Goal: Task Accomplishment & Management: Use online tool/utility

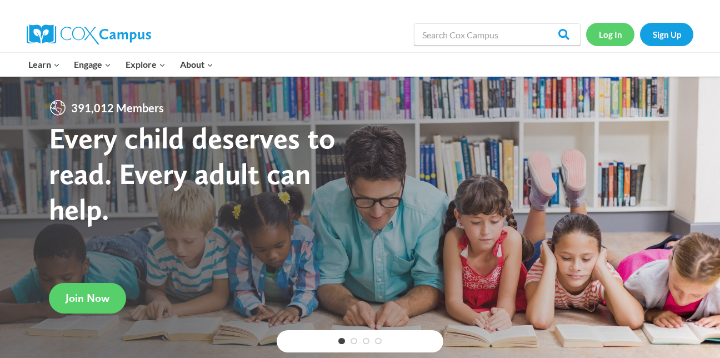
click at [609, 32] on link "Log In" at bounding box center [610, 34] width 48 height 23
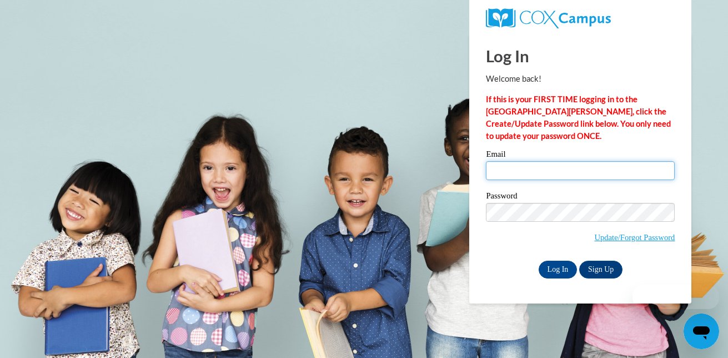
click at [559, 161] on input "Email" at bounding box center [580, 170] width 189 height 19
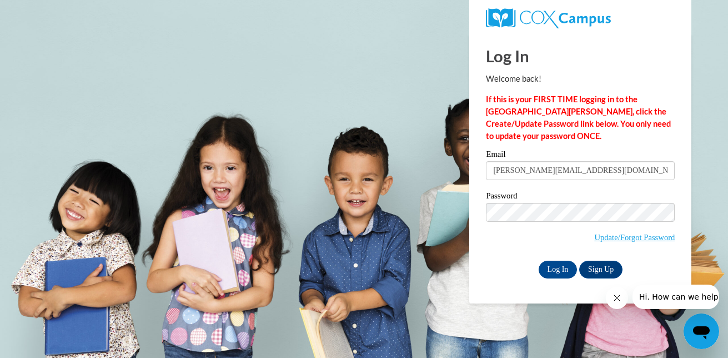
drag, startPoint x: 521, startPoint y: 171, endPoint x: 534, endPoint y: 176, distance: 13.7
click at [534, 176] on input "[PERSON_NAME][EMAIL_ADDRESS][DOMAIN_NAME]" at bounding box center [580, 170] width 189 height 19
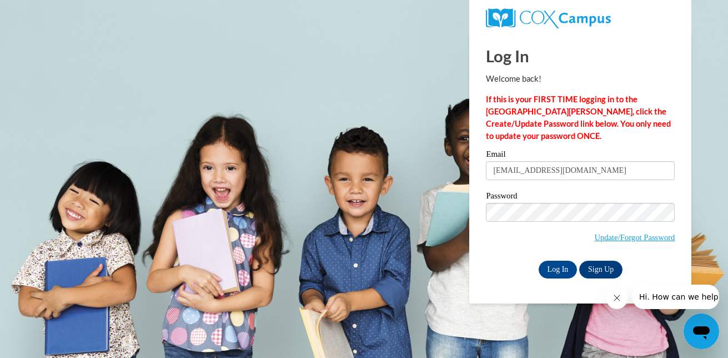
type input "[EMAIL_ADDRESS][DOMAIN_NAME]"
click at [539, 260] on input "Log In" at bounding box center [558, 269] width 39 height 18
click at [567, 262] on input "Log In" at bounding box center [558, 269] width 39 height 18
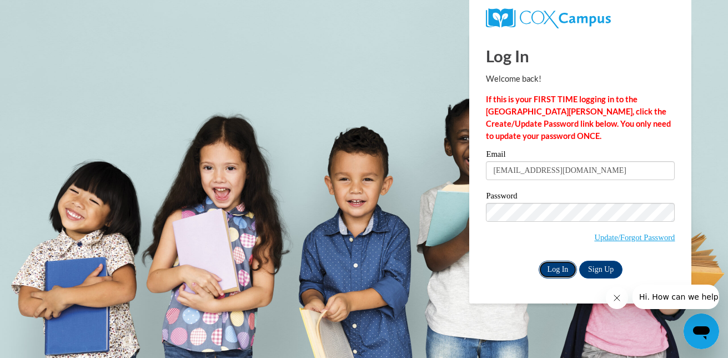
click at [567, 262] on input "Log In" at bounding box center [558, 269] width 39 height 18
click at [559, 272] on input "Log In" at bounding box center [558, 269] width 39 height 18
click at [554, 263] on input "Log In" at bounding box center [558, 269] width 39 height 18
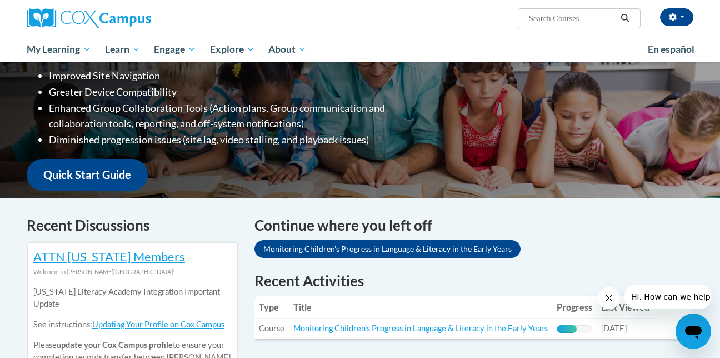
scroll to position [236, 0]
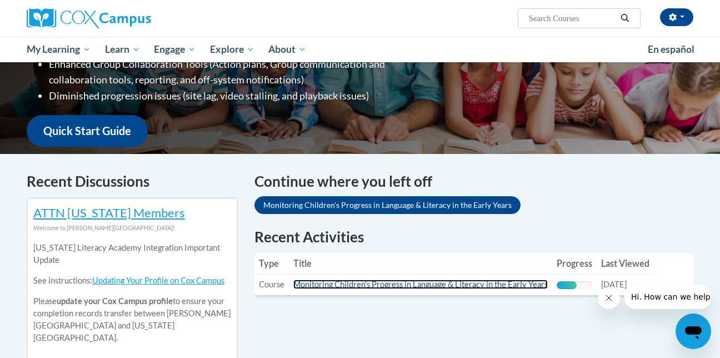
click at [483, 284] on link "Monitoring Children's Progress in Language & Literacy in the Early Years" at bounding box center [420, 283] width 254 height 9
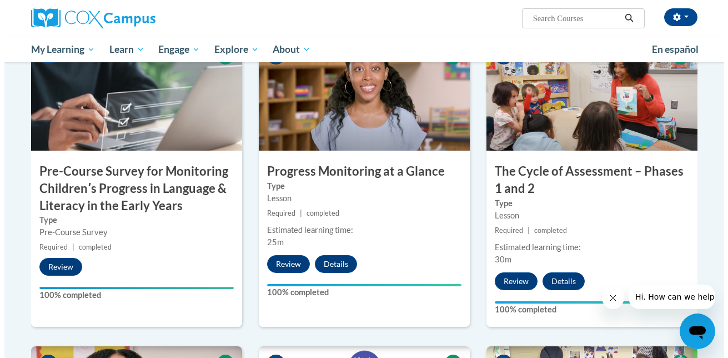
scroll to position [597, 0]
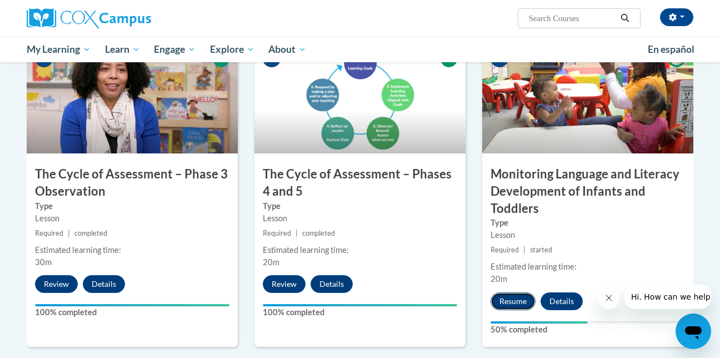
click at [518, 302] on button "Resume" at bounding box center [512, 301] width 45 height 18
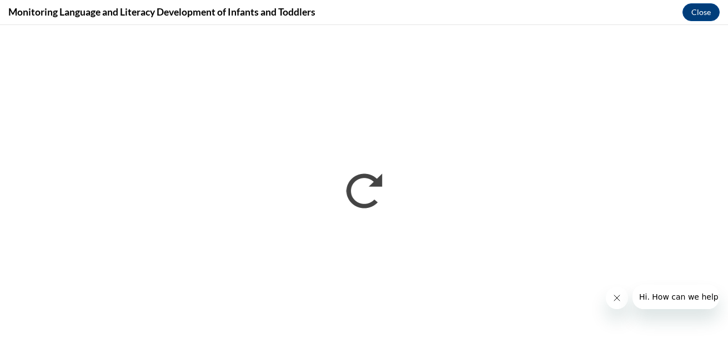
scroll to position [0, 0]
